Goal: Navigation & Orientation: Understand site structure

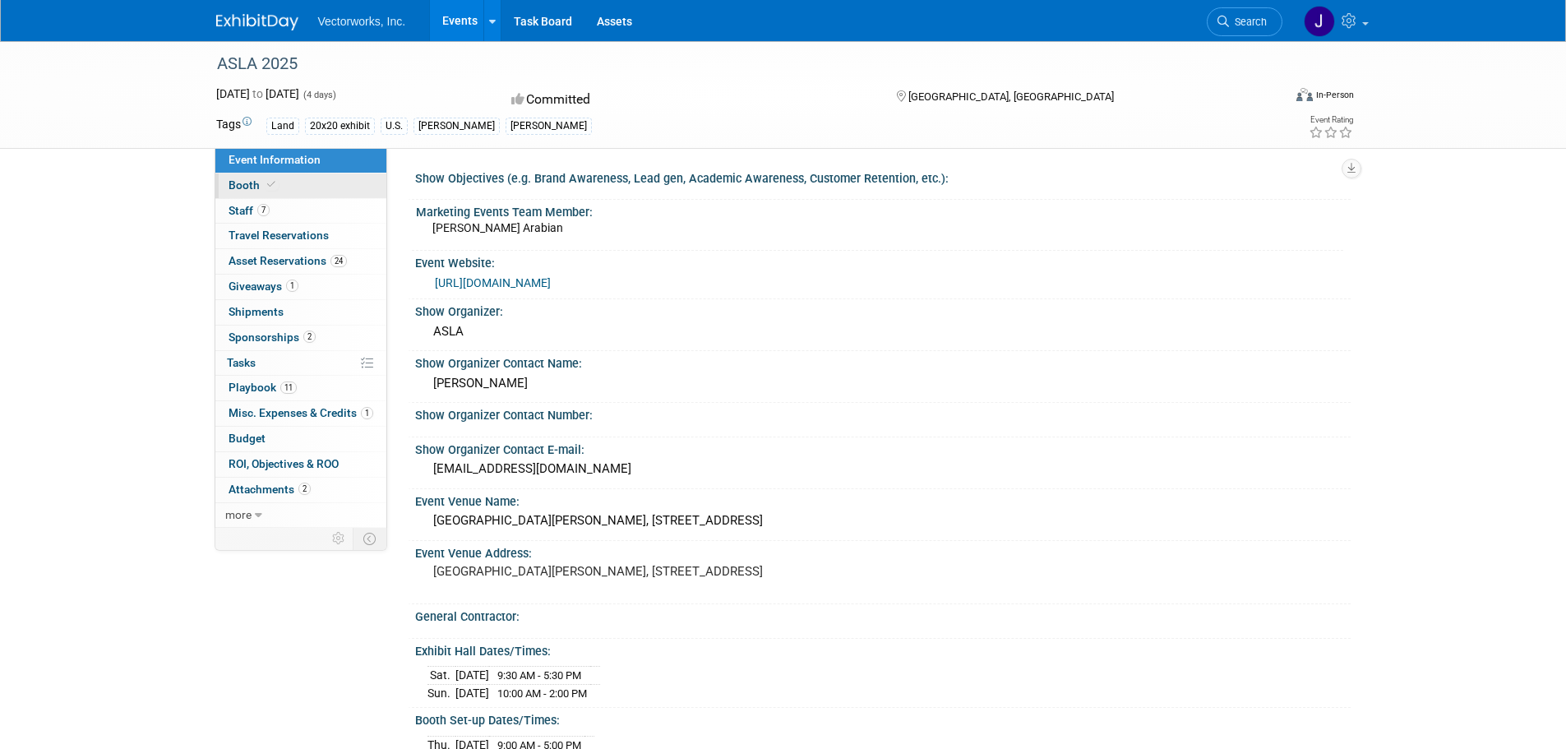
click at [247, 184] on span "Booth" at bounding box center [253, 184] width 50 height 13
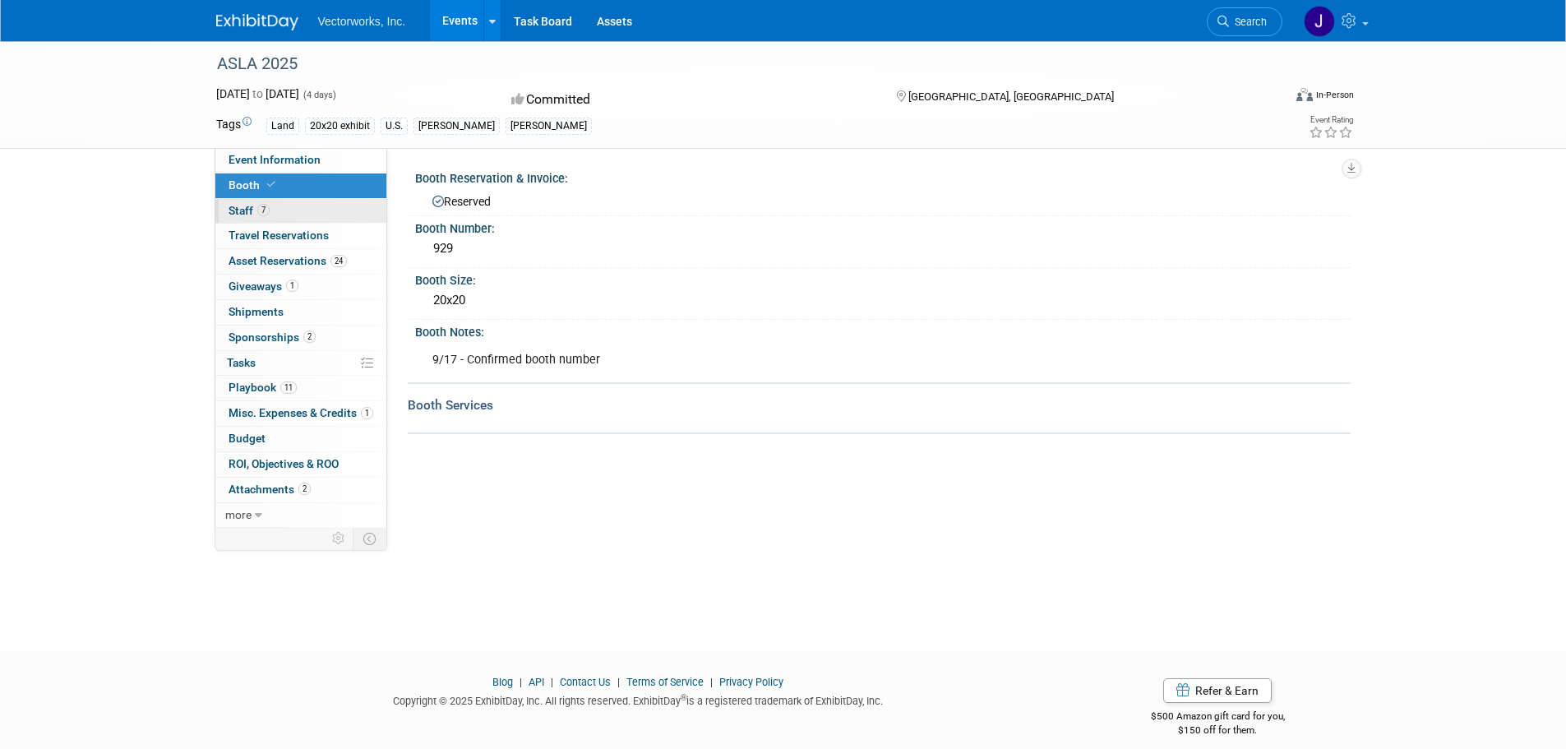
click at [296, 210] on link "7 Staff 7" at bounding box center [300, 211] width 171 height 25
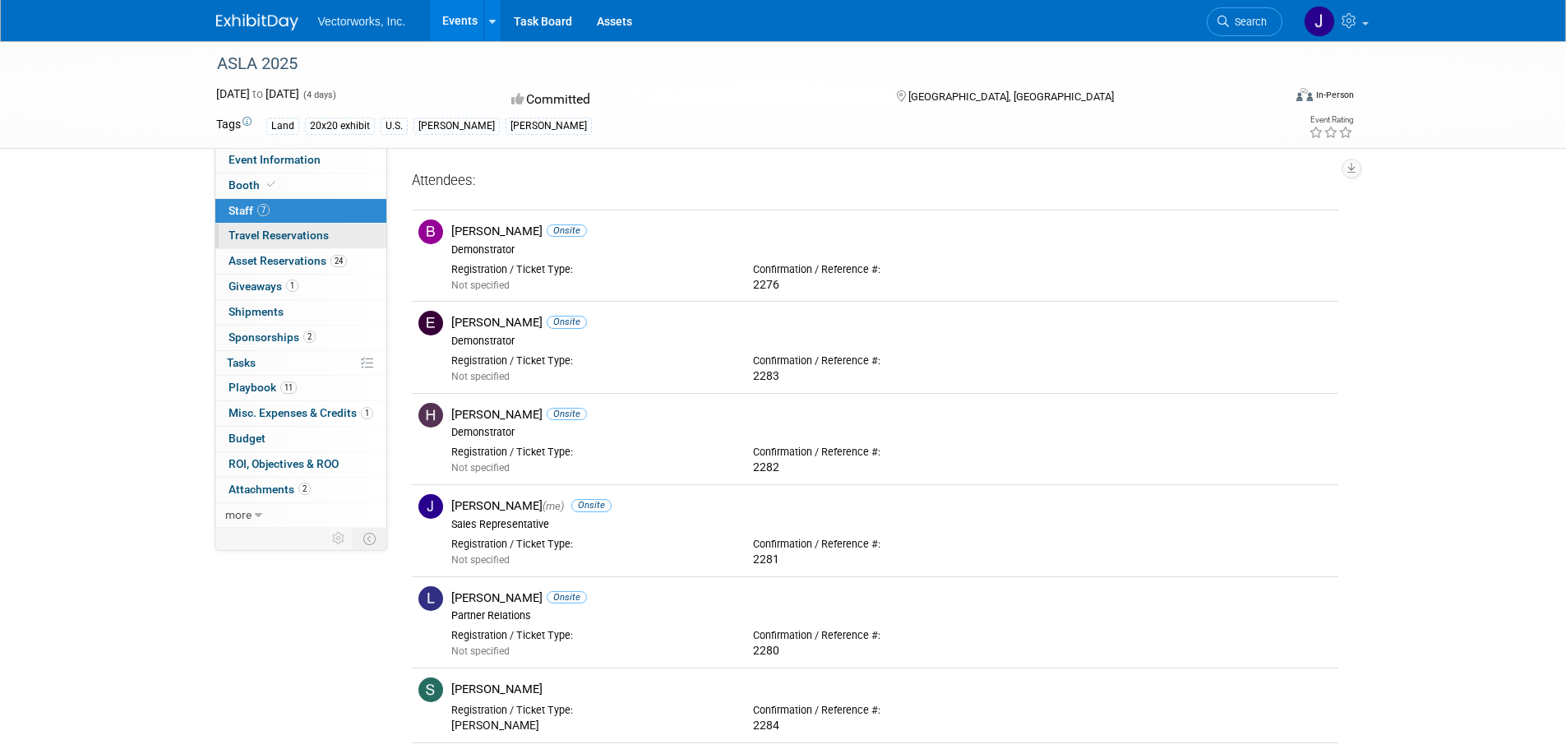
click at [267, 233] on span "Travel Reservations 0" at bounding box center [278, 234] width 100 height 13
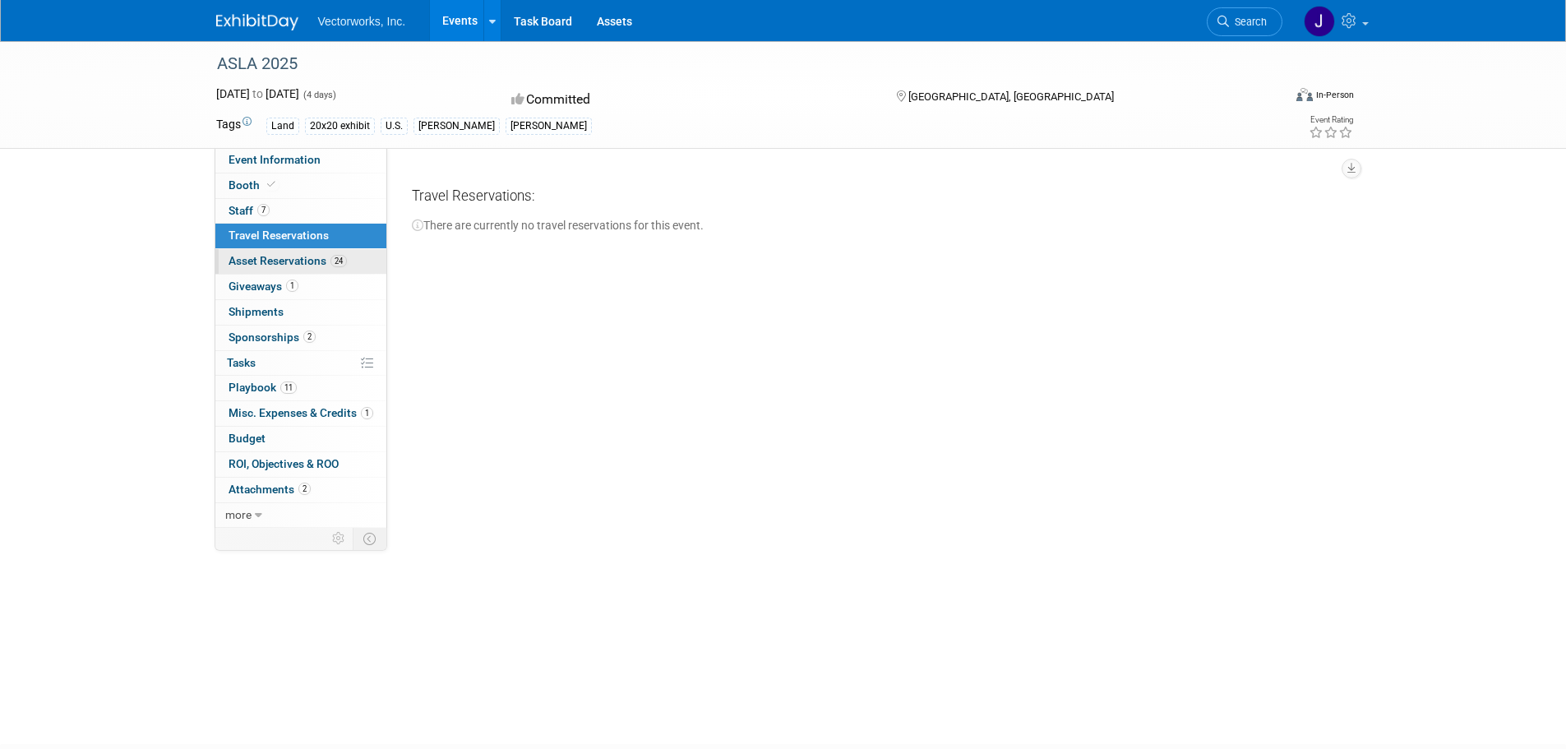
click at [261, 260] on span "Asset Reservations 24" at bounding box center [287, 260] width 118 height 13
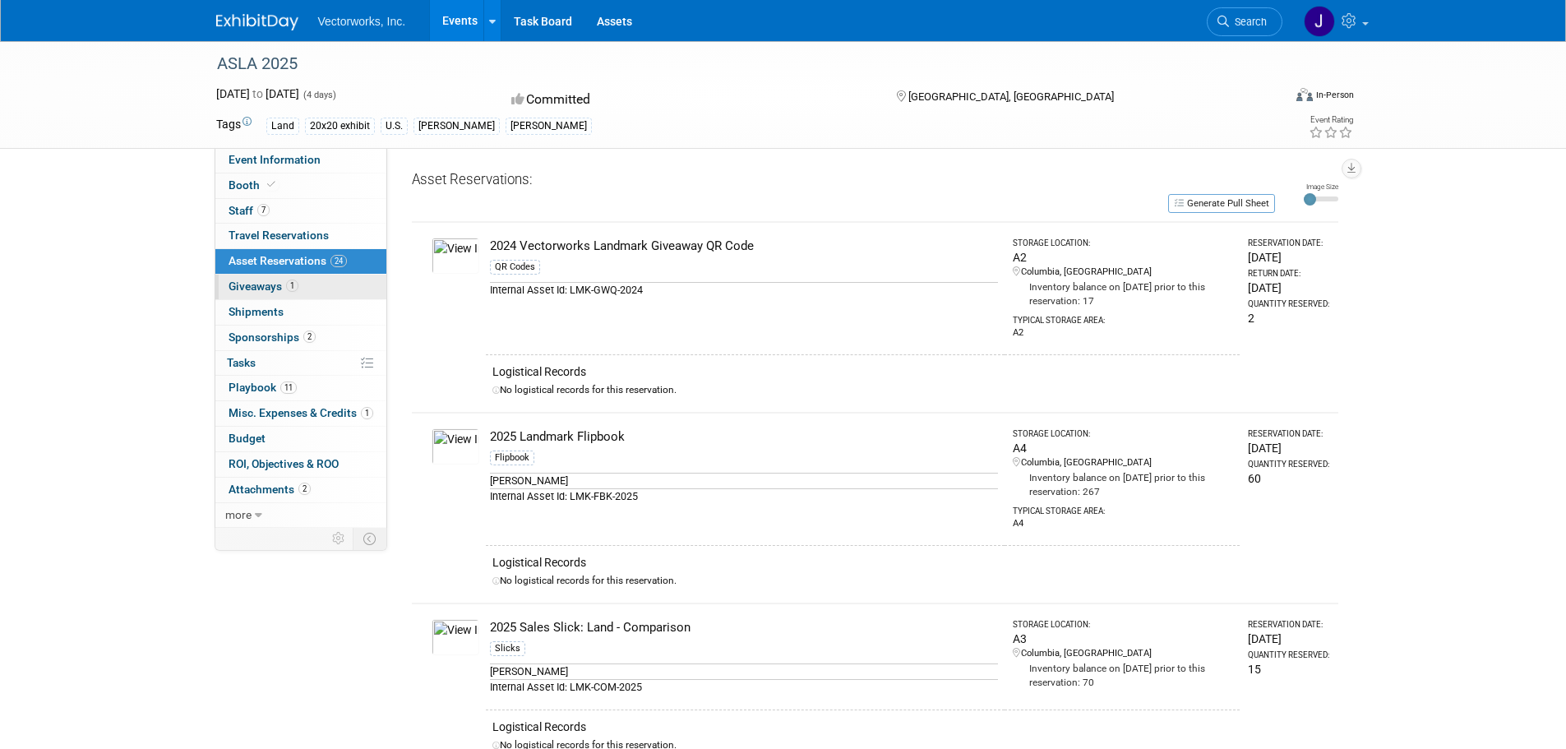
click at [257, 284] on span "Giveaways 1" at bounding box center [263, 285] width 70 height 13
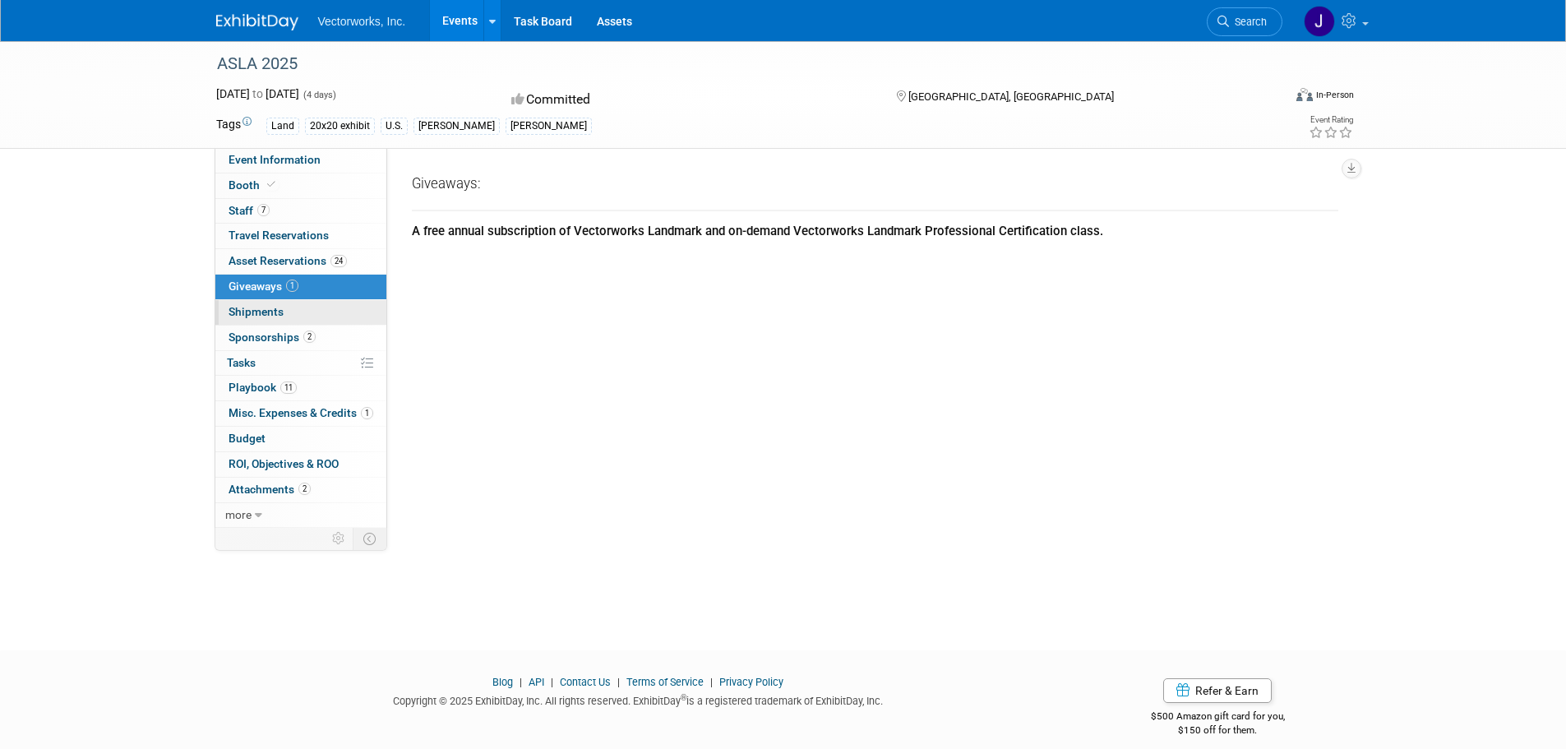
click at [256, 309] on span "Shipments 0" at bounding box center [255, 311] width 55 height 13
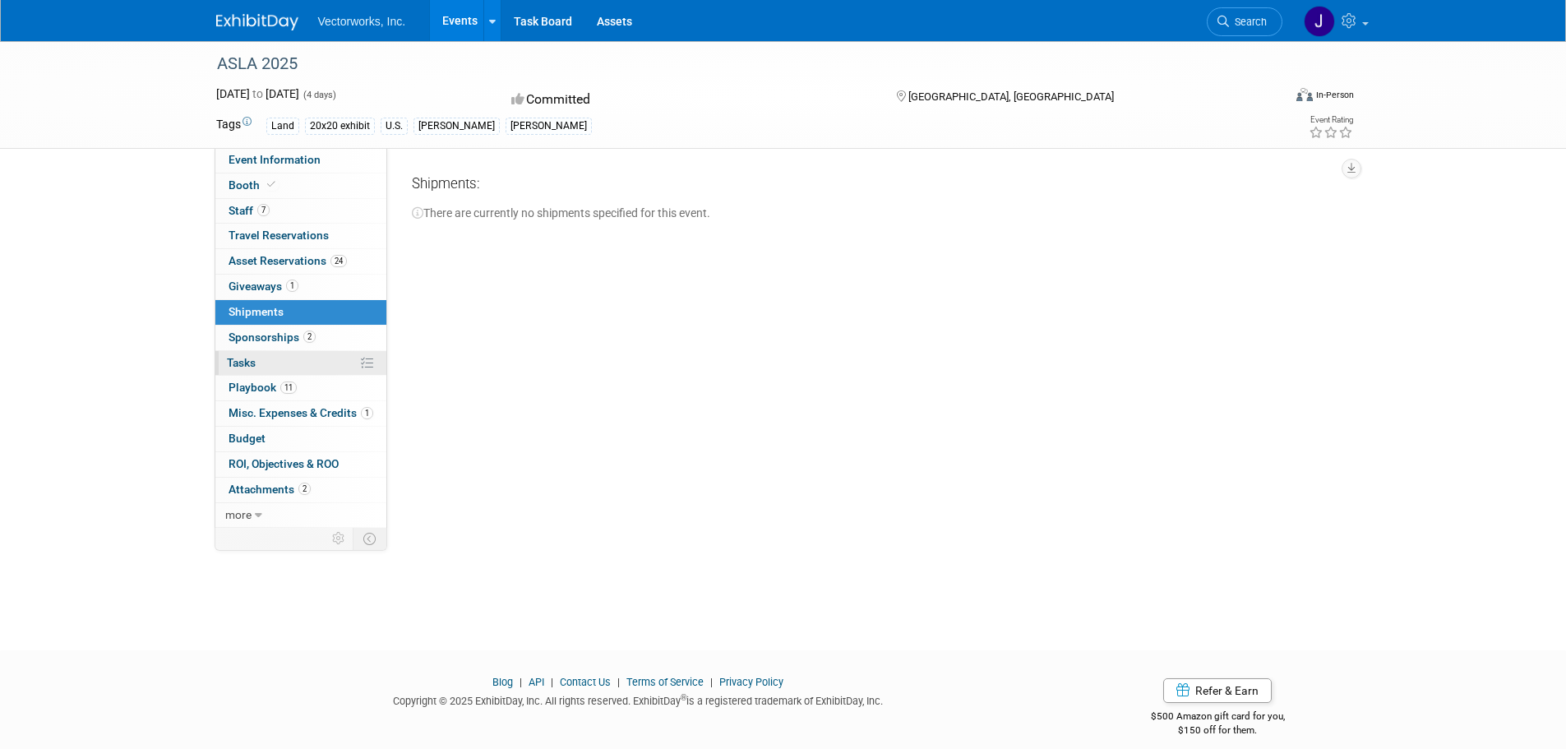
click at [244, 363] on span "Tasks 0%" at bounding box center [241, 362] width 29 height 13
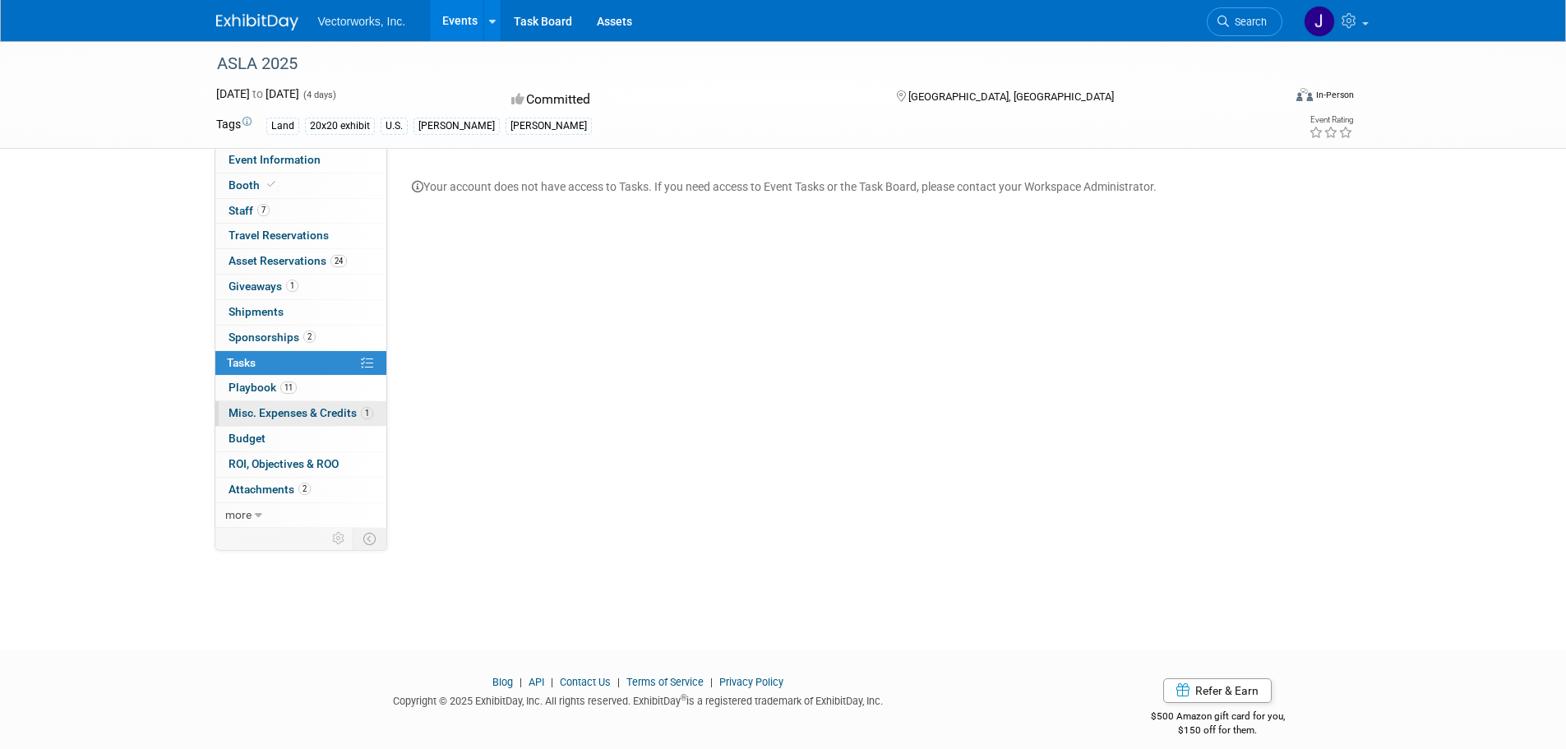
click at [243, 412] on span "Misc. Expenses & Credits 1" at bounding box center [300, 412] width 145 height 13
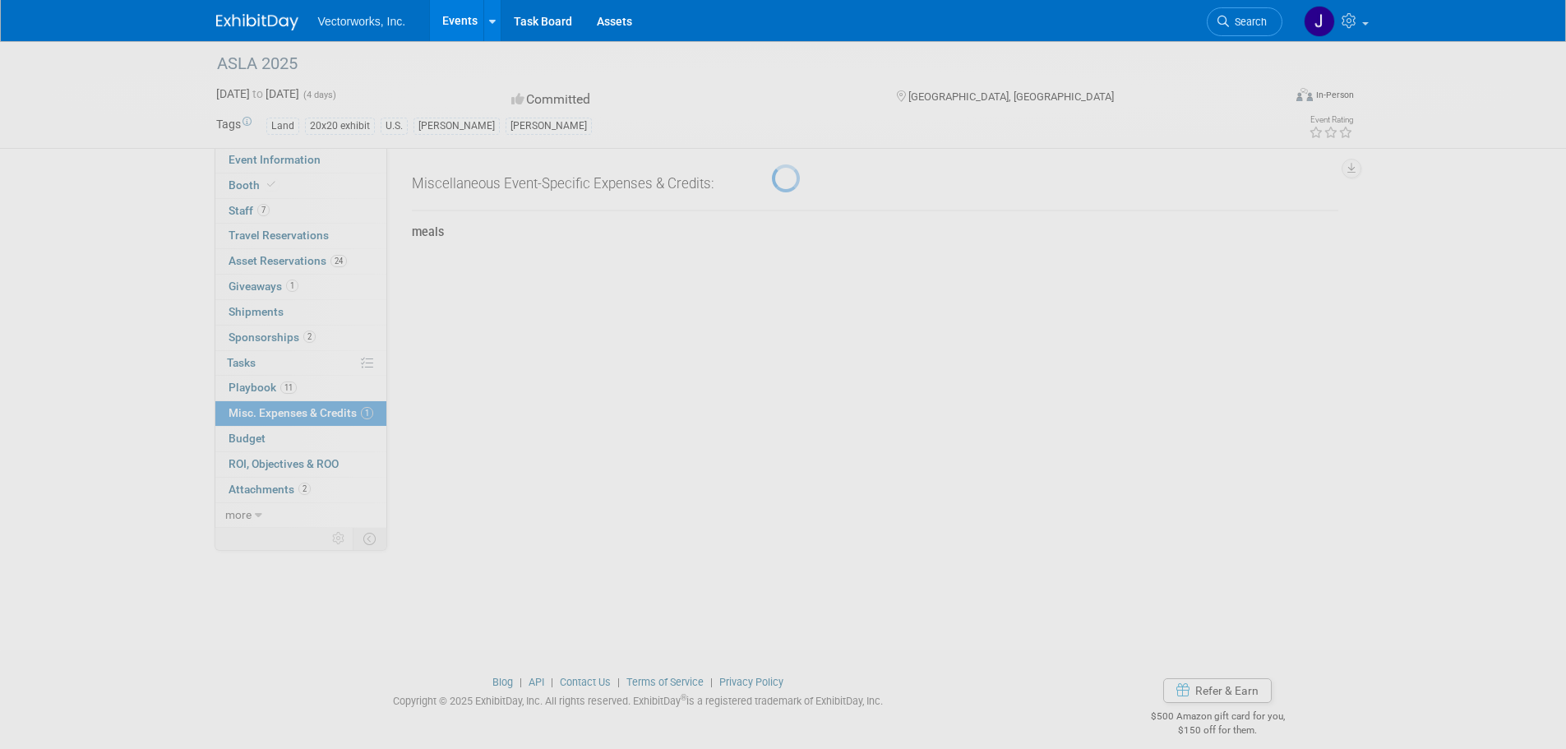
drag, startPoint x: 240, startPoint y: 441, endPoint x: 243, endPoint y: 455, distance: 15.2
click at [772, 441] on div at bounding box center [783, 374] width 23 height 749
